Goal: Check status: Check status

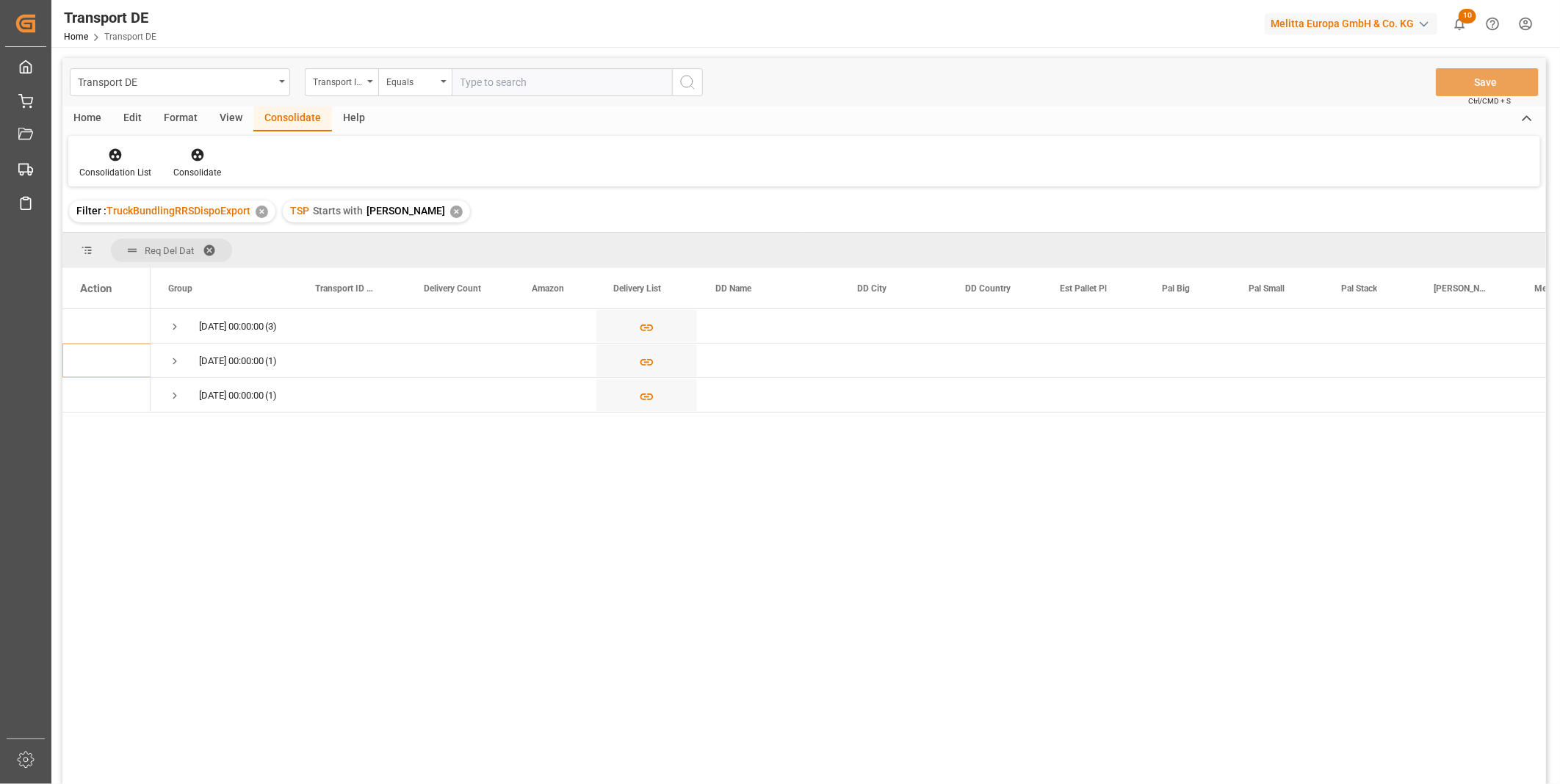
click at [450, 213] on div "✕" at bounding box center [457, 212] width 13 height 13
click at [358, 81] on div "Transport ID Logward" at bounding box center [338, 80] width 50 height 17
type input "route"
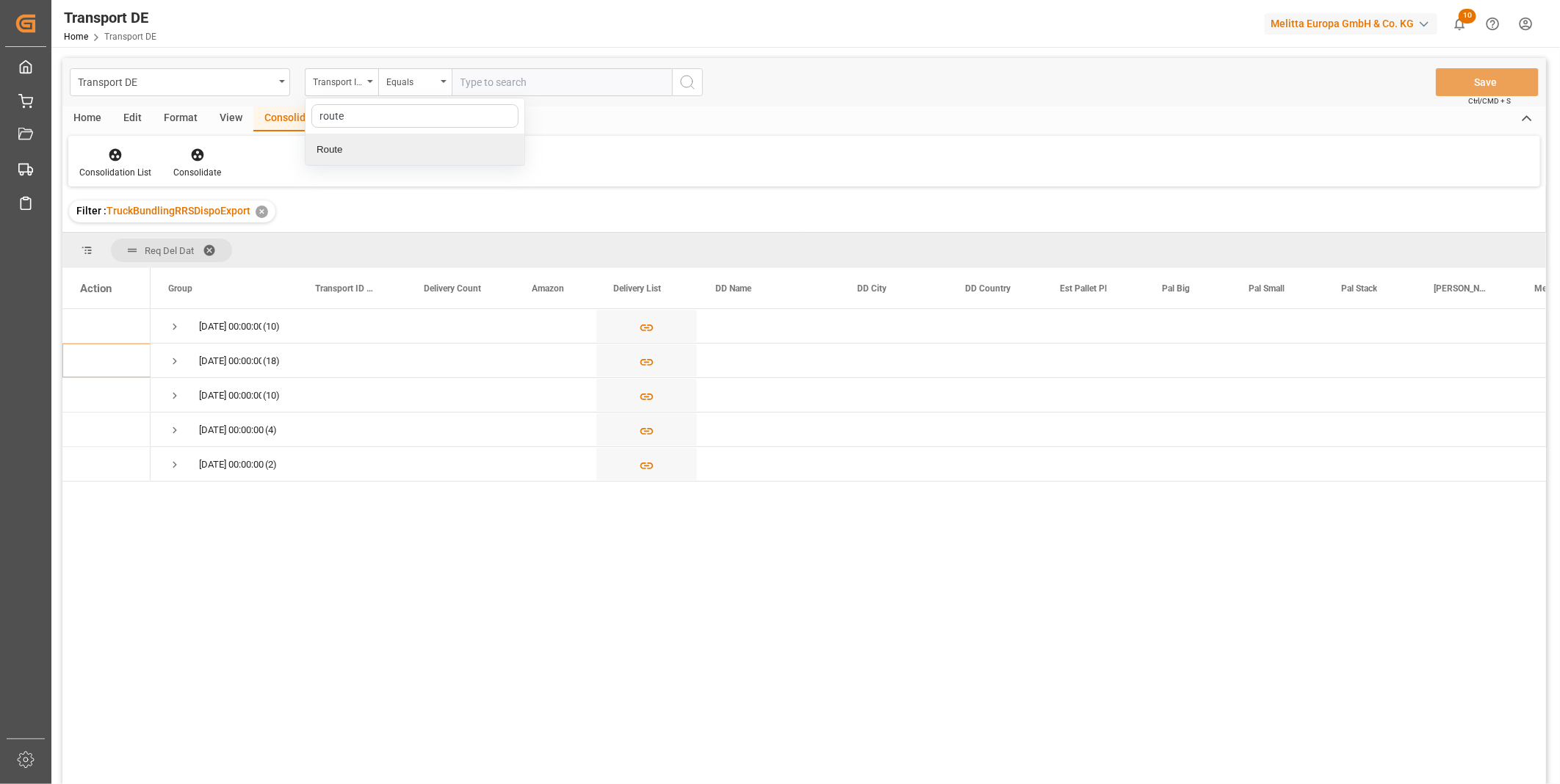
click at [364, 151] on div "Route" at bounding box center [415, 149] width 219 height 30
click at [413, 85] on div "Equals" at bounding box center [411, 80] width 50 height 17
click at [424, 239] on div "Starts with" at bounding box center [488, 242] width 219 height 30
type input "CH"
click at [680, 91] on button "search button" at bounding box center [687, 82] width 31 height 28
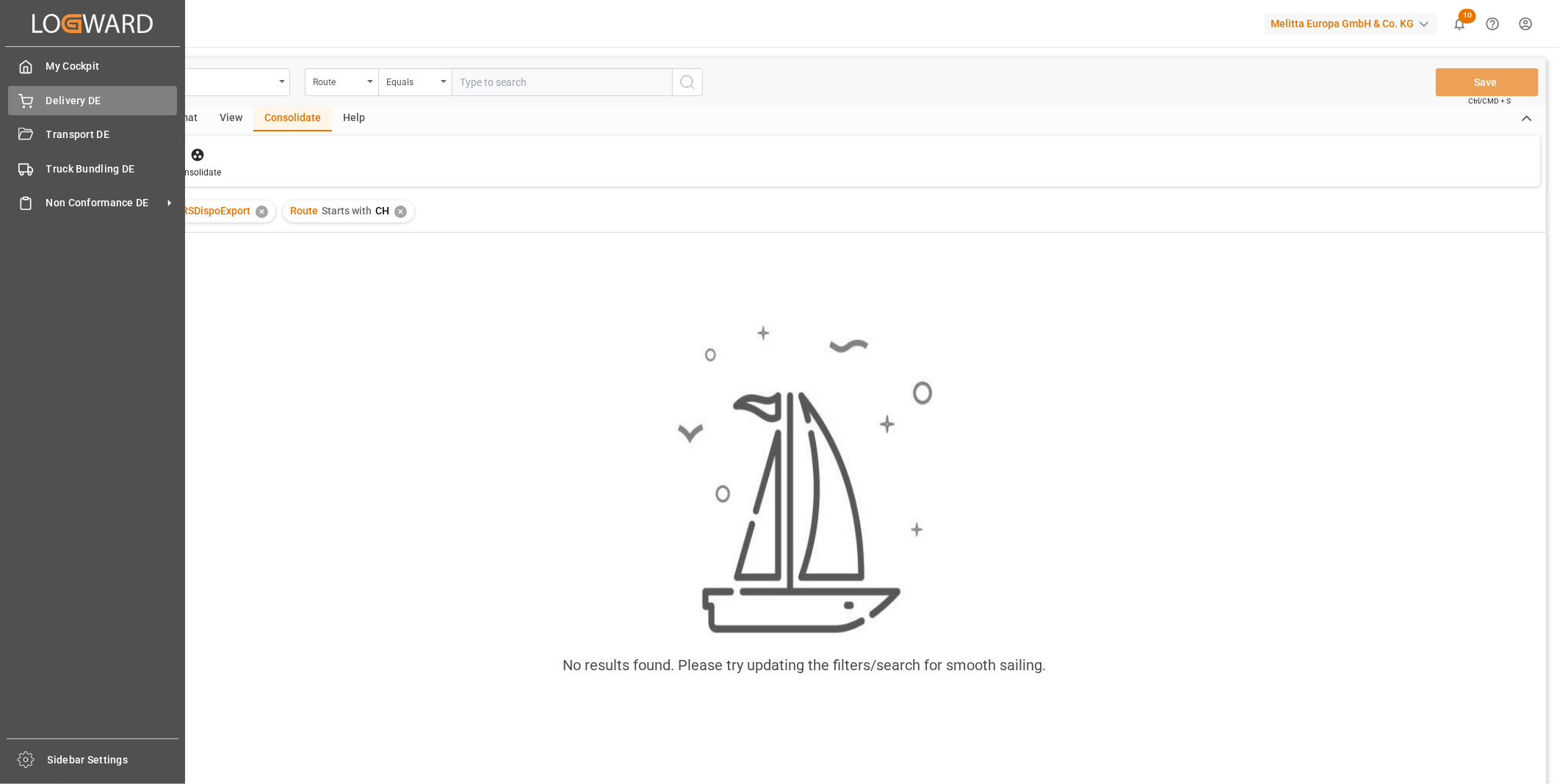
click at [30, 94] on icon at bounding box center [26, 101] width 14 height 14
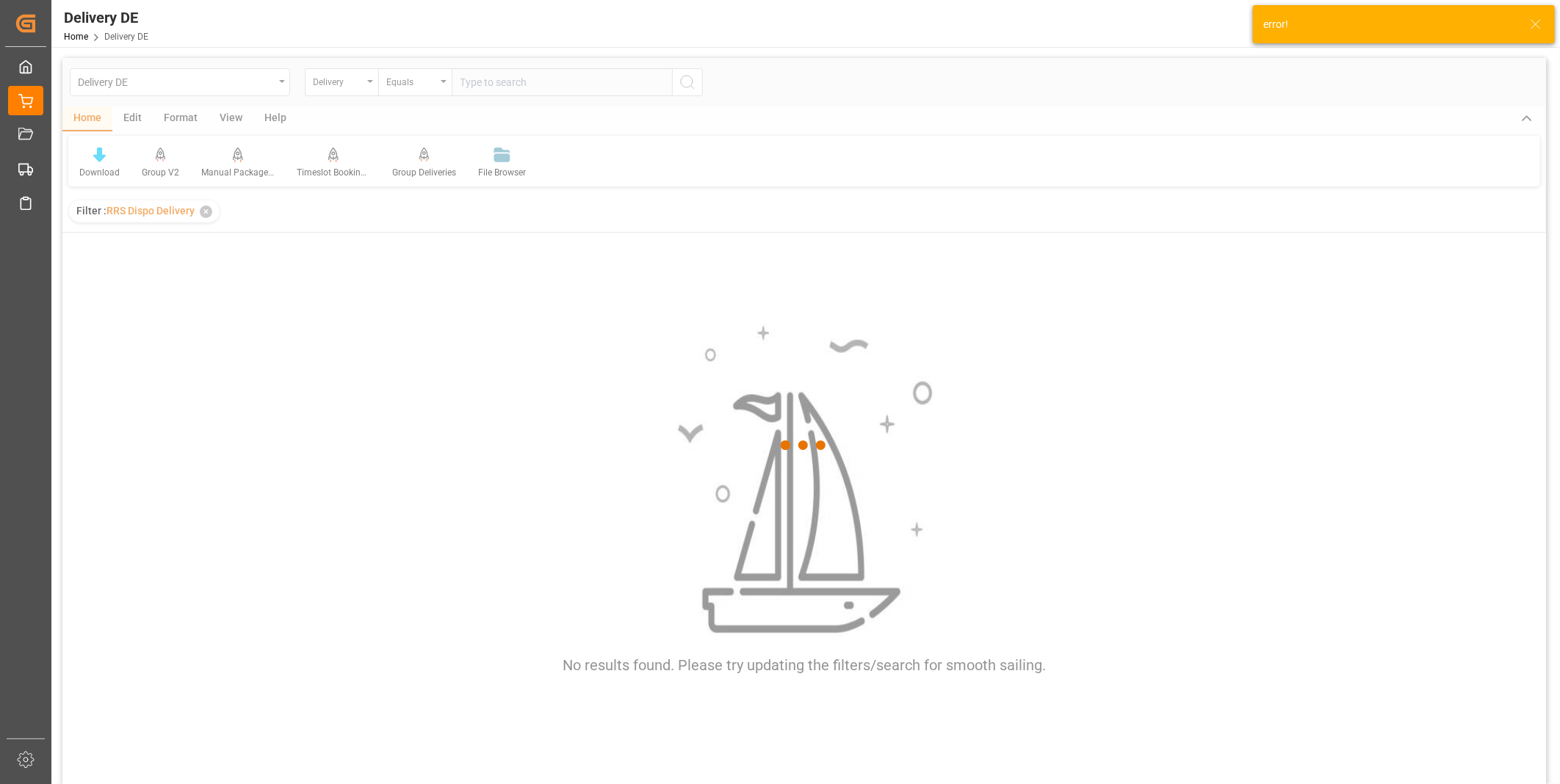
click at [474, 86] on div at bounding box center [804, 445] width 1484 height 775
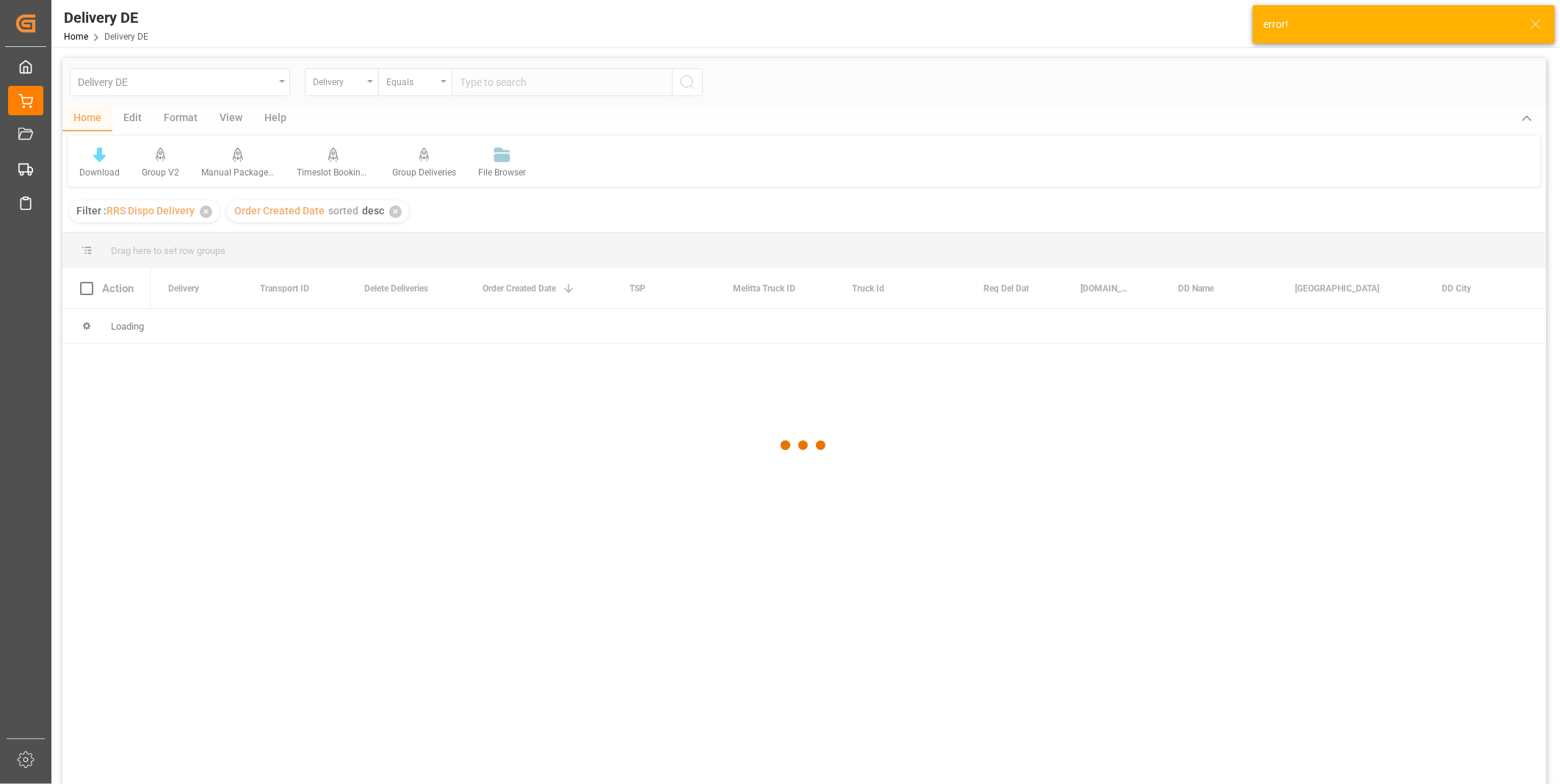
click at [474, 86] on div at bounding box center [804, 445] width 1484 height 775
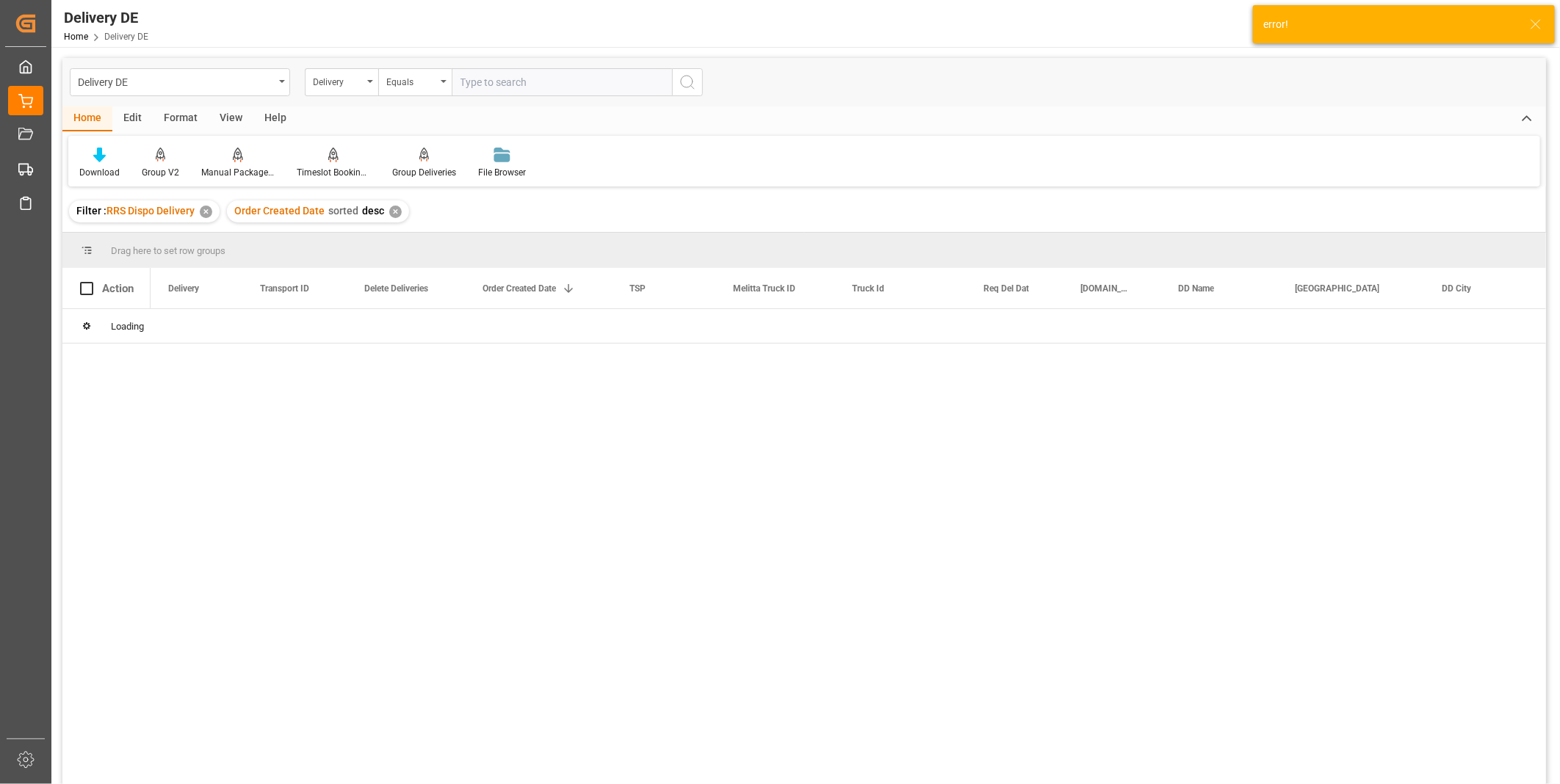
click at [475, 85] on input "text" at bounding box center [562, 82] width 221 height 28
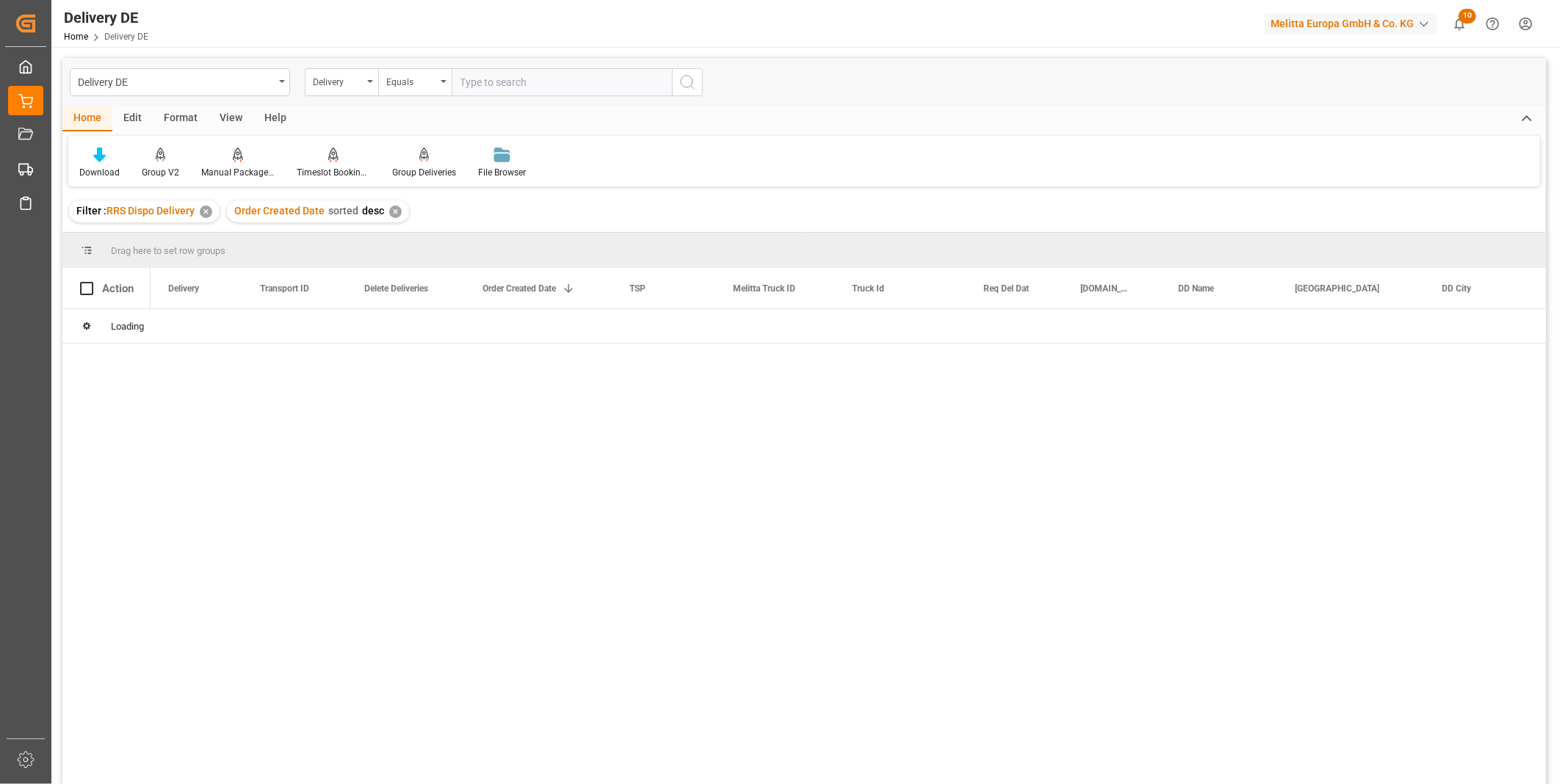
paste input "92550255"
type input "92550255"
click at [700, 83] on button "search button" at bounding box center [687, 82] width 31 height 28
click at [394, 209] on div "✕" at bounding box center [396, 212] width 13 height 13
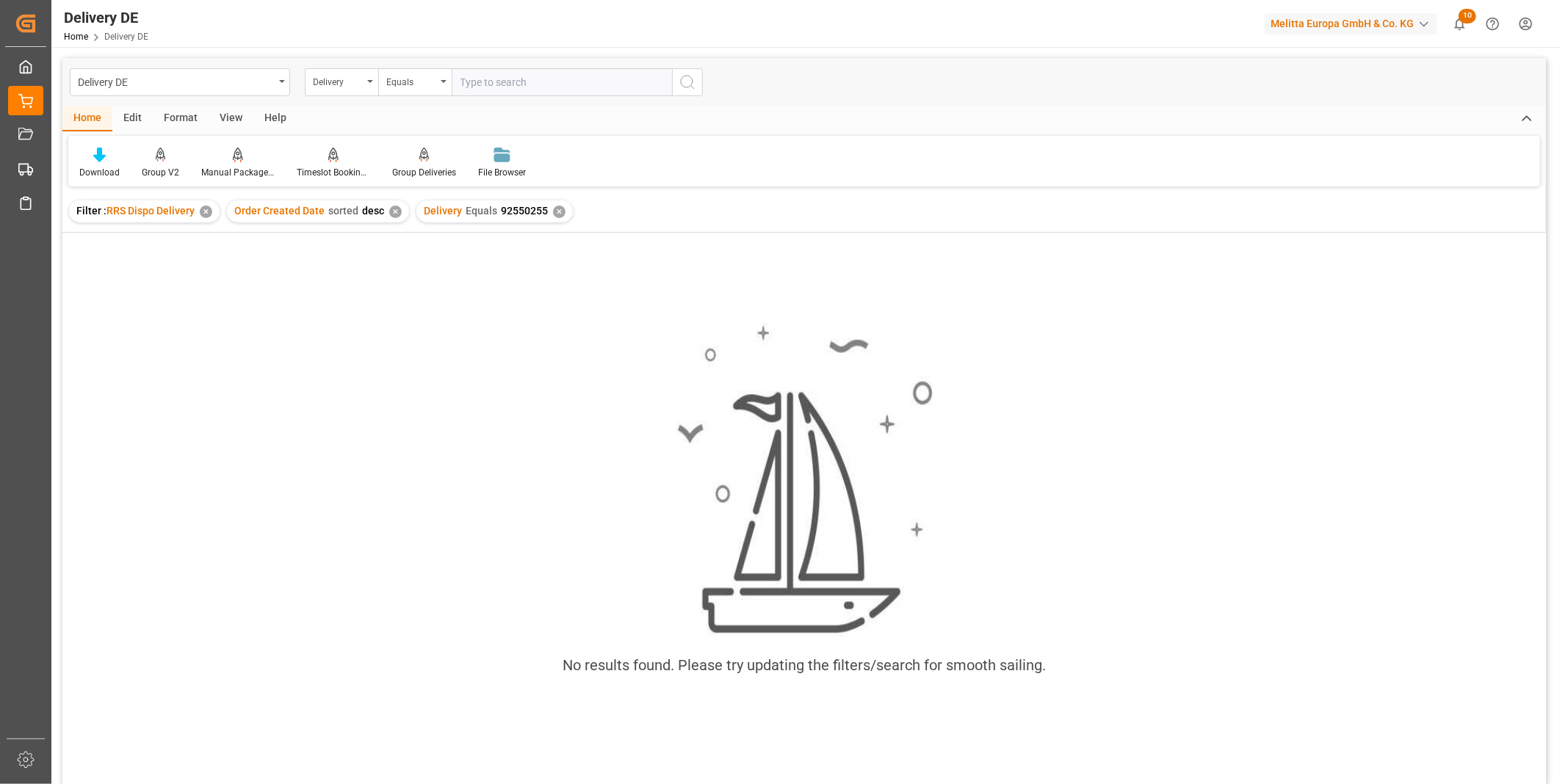
click at [553, 208] on div "✕" at bounding box center [560, 212] width 13 height 13
